Goal: Task Accomplishment & Management: Use online tool/utility

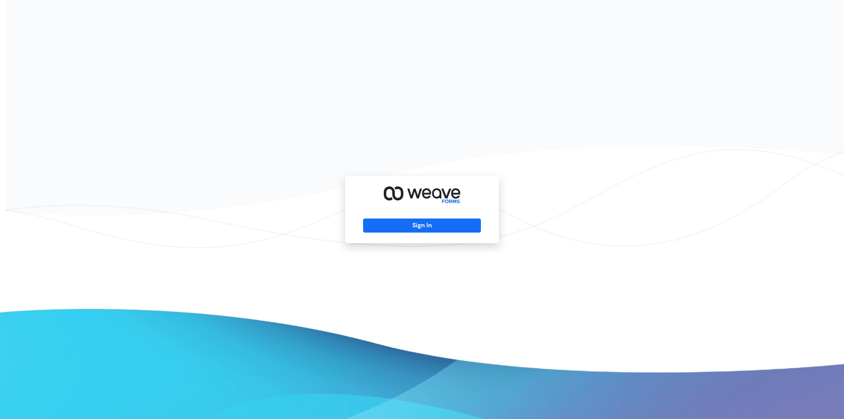
click at [420, 236] on div "Sign In" at bounding box center [422, 209] width 154 height 67
click at [426, 227] on button "Sign In" at bounding box center [421, 226] width 117 height 14
